Goal: Information Seeking & Learning: Learn about a topic

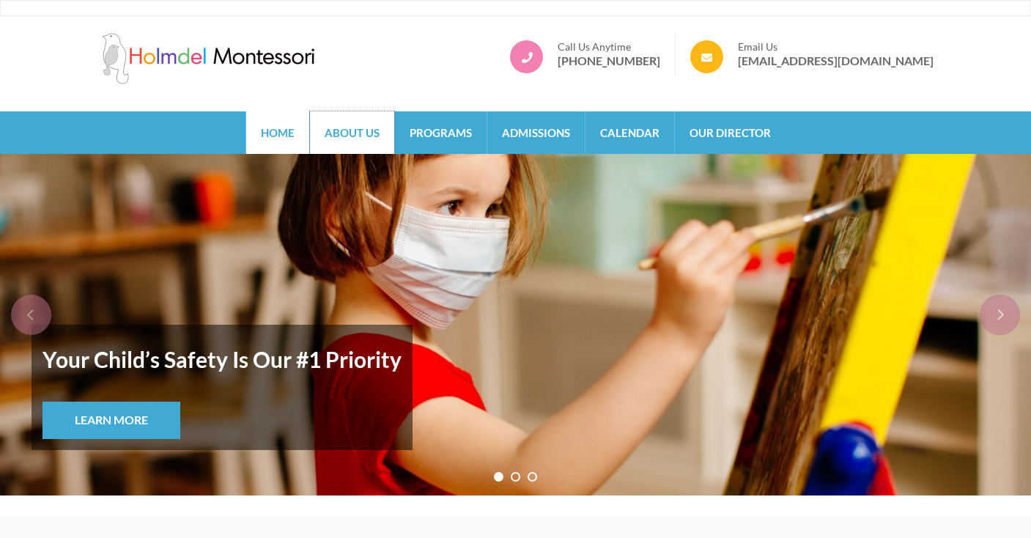
click at [372, 138] on link "About Us" at bounding box center [352, 132] width 84 height 43
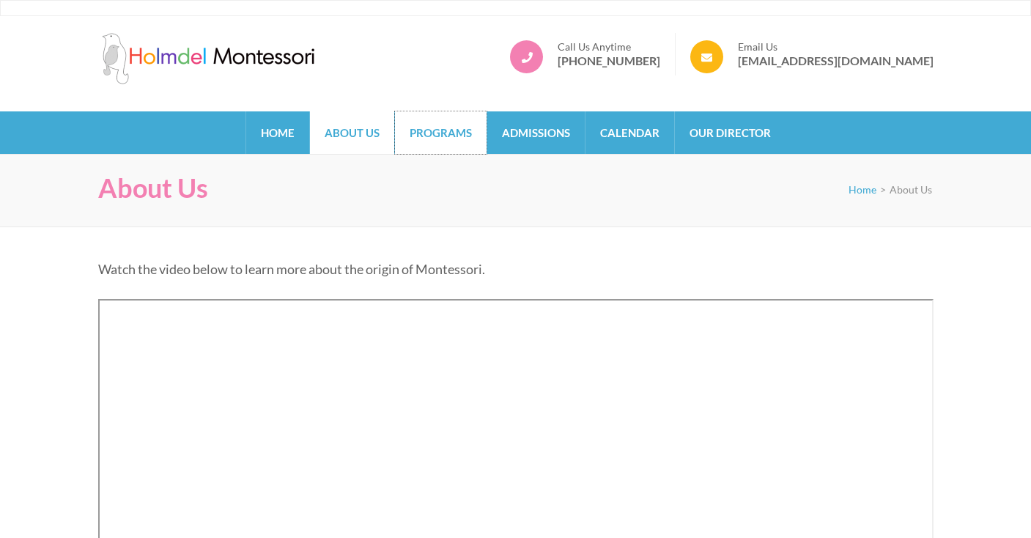
click at [457, 122] on link "Programs" at bounding box center [441, 132] width 92 height 43
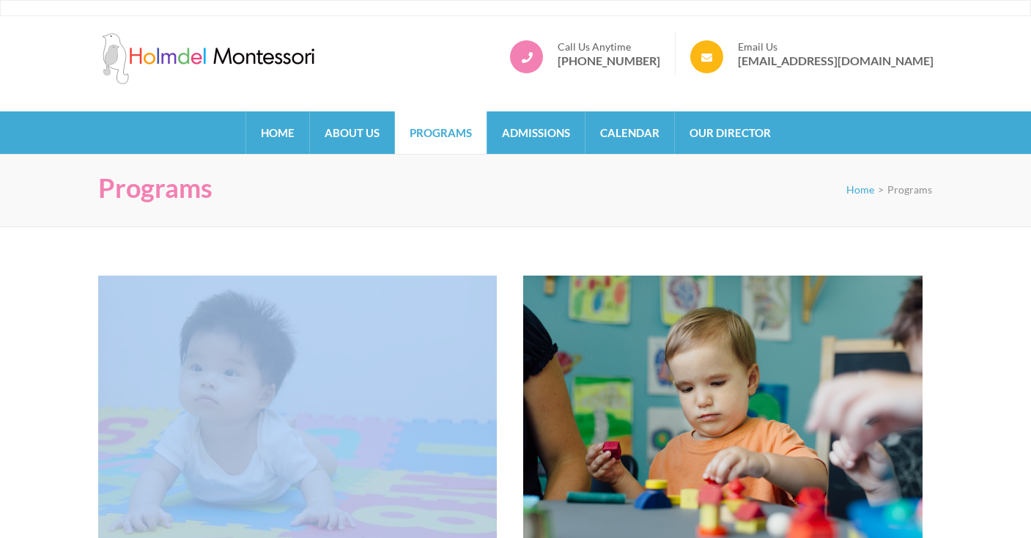
drag, startPoint x: 414, startPoint y: 252, endPoint x: 58, endPoint y: 511, distance: 440.2
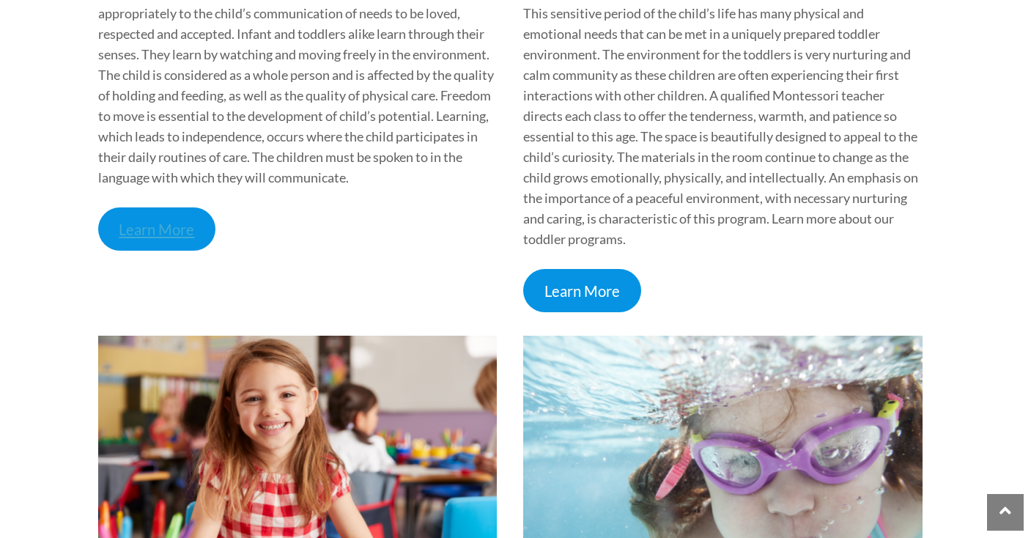
scroll to position [671, 0]
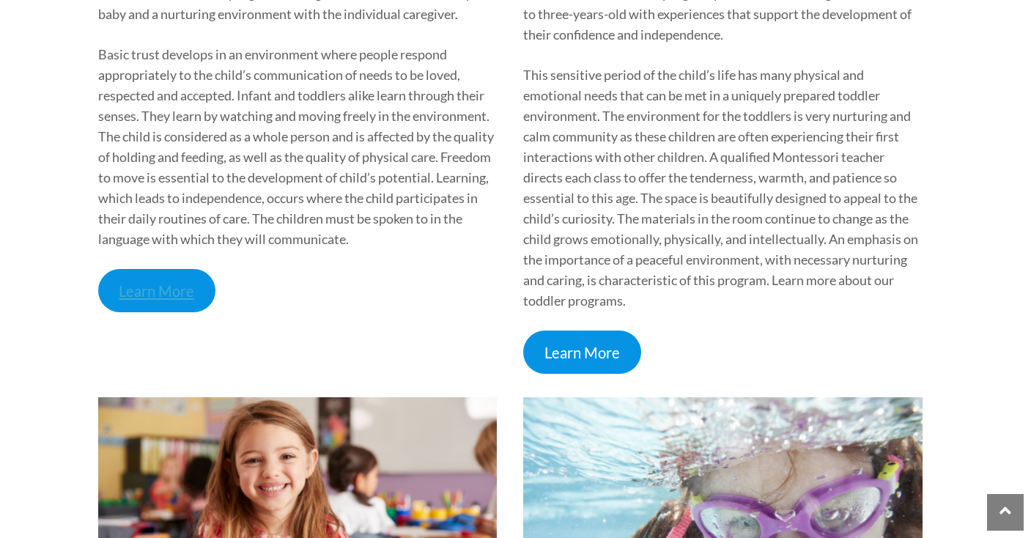
click at [166, 298] on link "Learn More" at bounding box center [157, 290] width 118 height 43
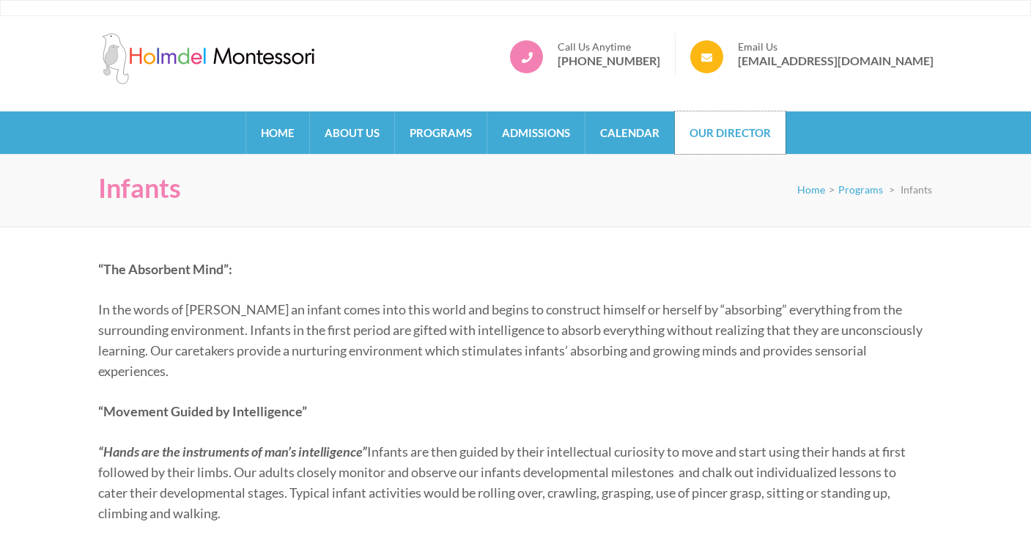
click at [750, 126] on link "Our Director" at bounding box center [730, 132] width 111 height 43
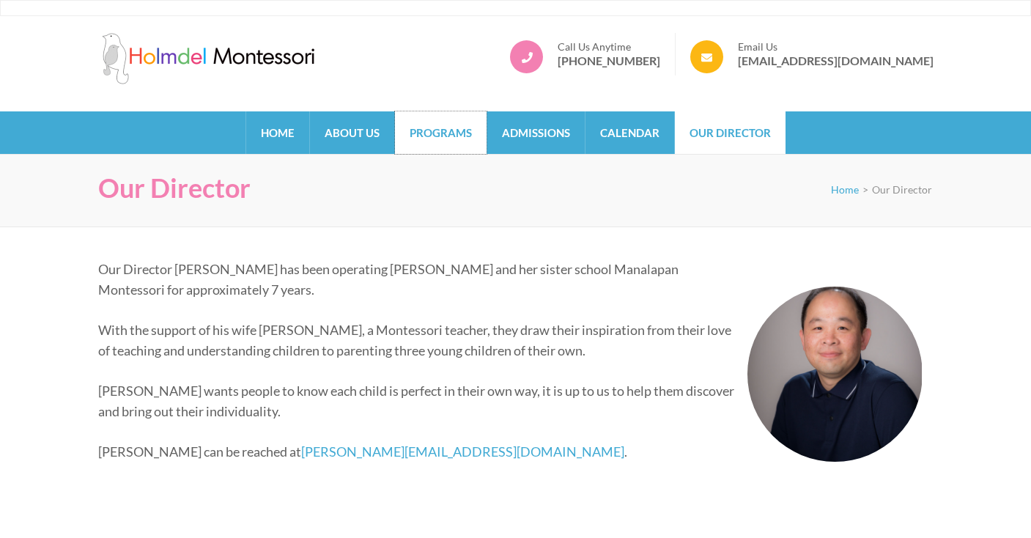
click at [436, 125] on link "Programs" at bounding box center [441, 132] width 92 height 43
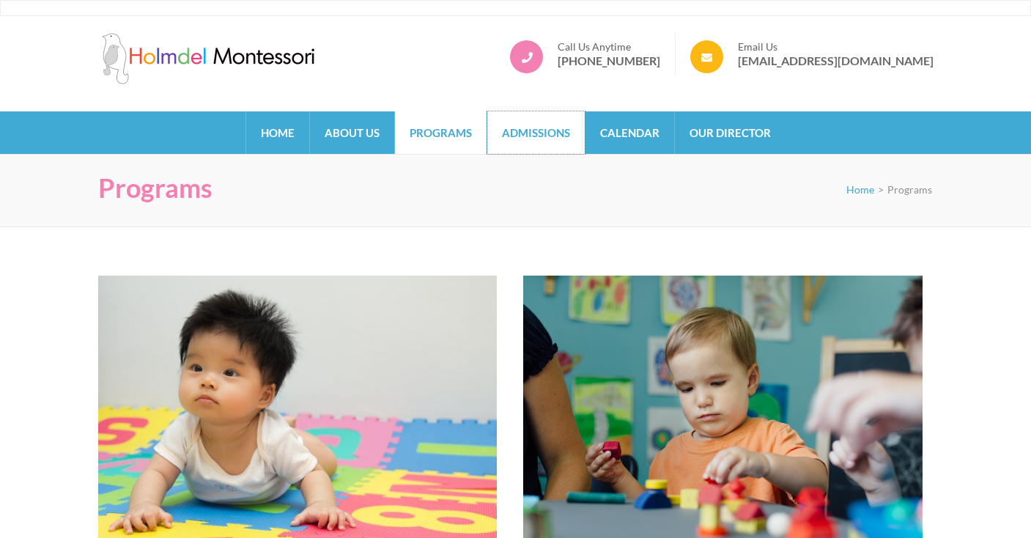
click at [512, 136] on link "Admissions" at bounding box center [535, 132] width 97 height 43
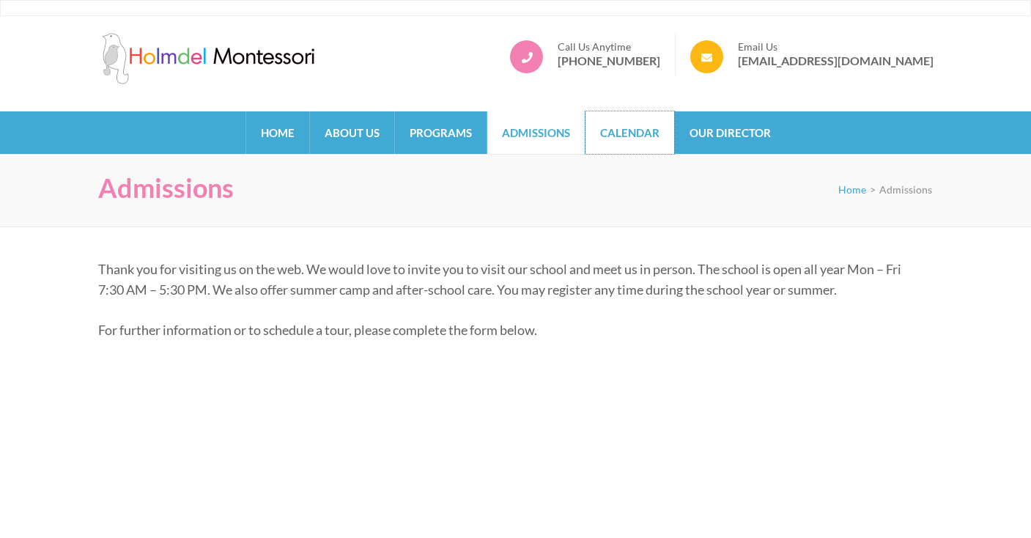
click at [604, 141] on link "Calendar" at bounding box center [630, 132] width 89 height 43
